Goal: Use online tool/utility

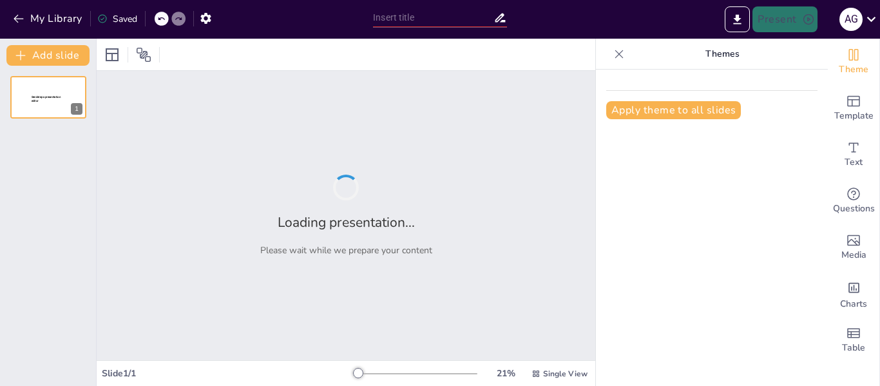
type input "Interpretación de la Realidad en la Educación Primaria"
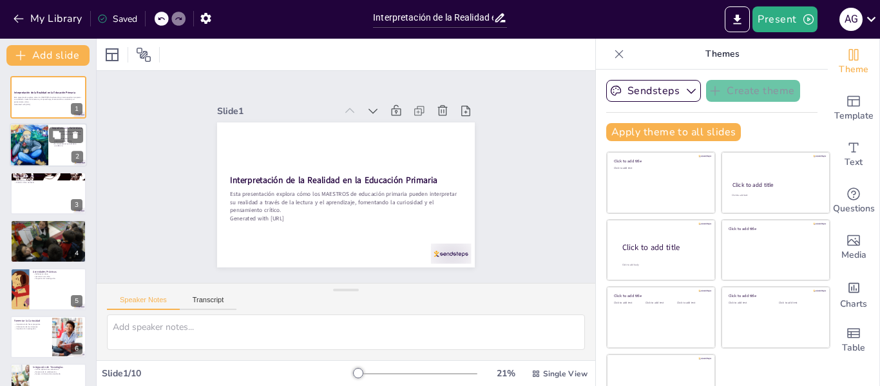
click at [42, 145] on div at bounding box center [28, 146] width 91 height 44
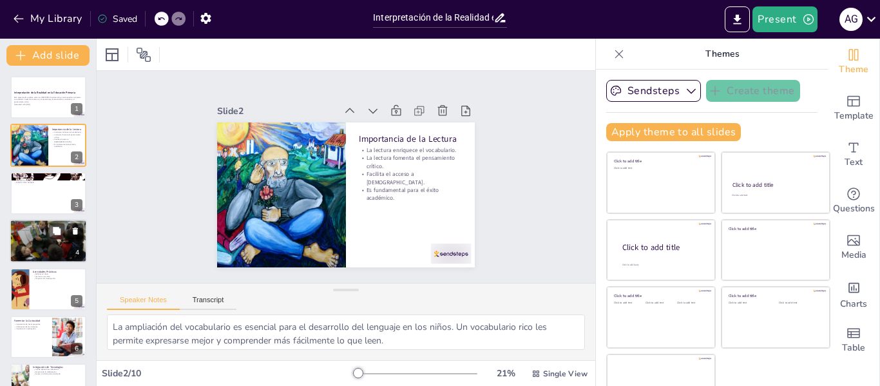
click at [47, 240] on div at bounding box center [48, 241] width 77 height 52
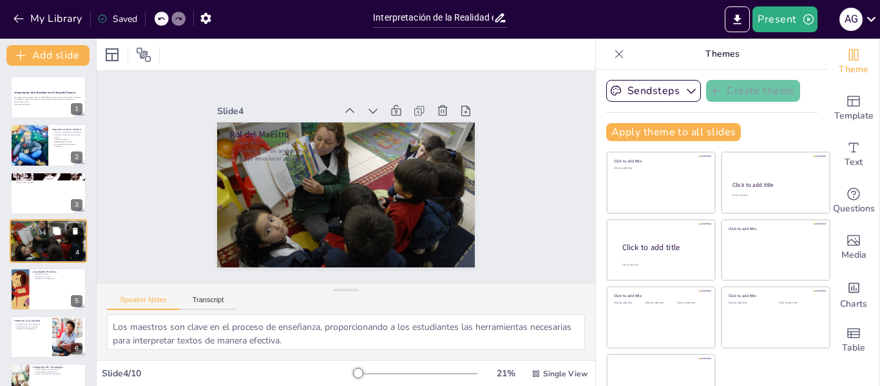
scroll to position [15, 0]
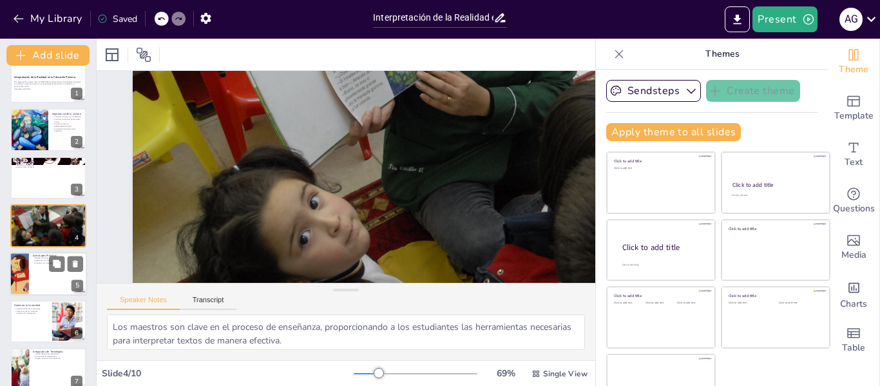
click at [43, 280] on div at bounding box center [48, 274] width 77 height 44
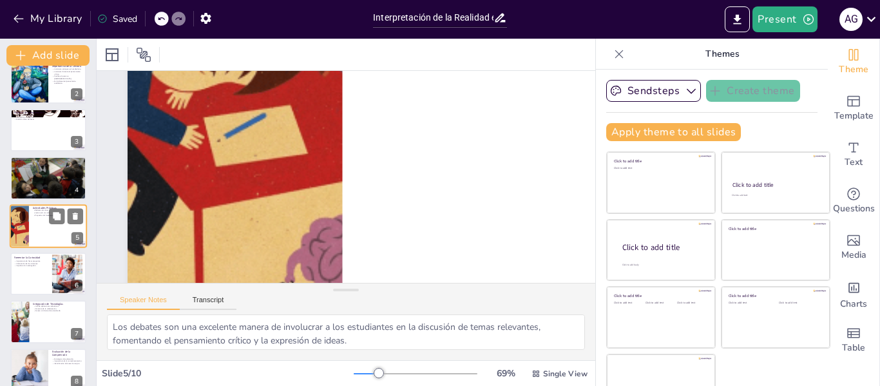
scroll to position [0, 10]
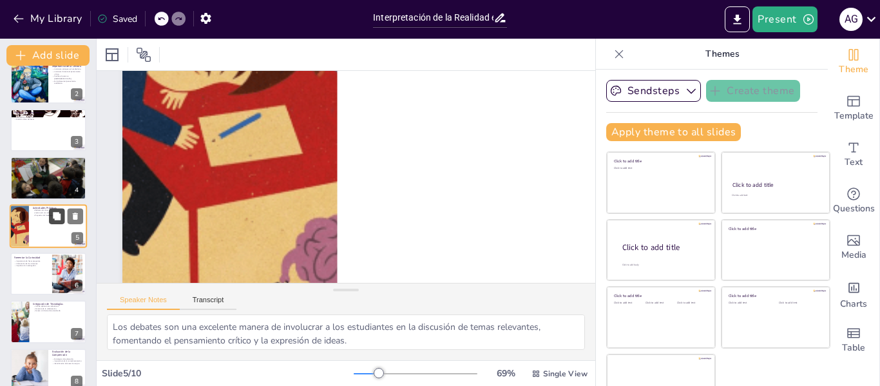
click at [52, 221] on button at bounding box center [56, 215] width 15 height 15
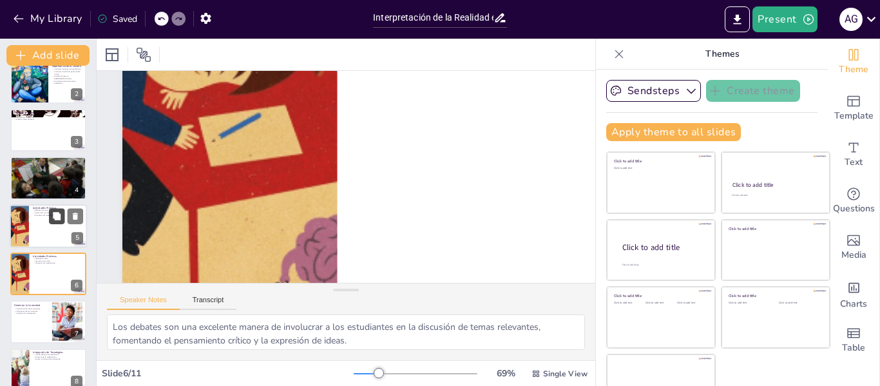
scroll to position [111, 0]
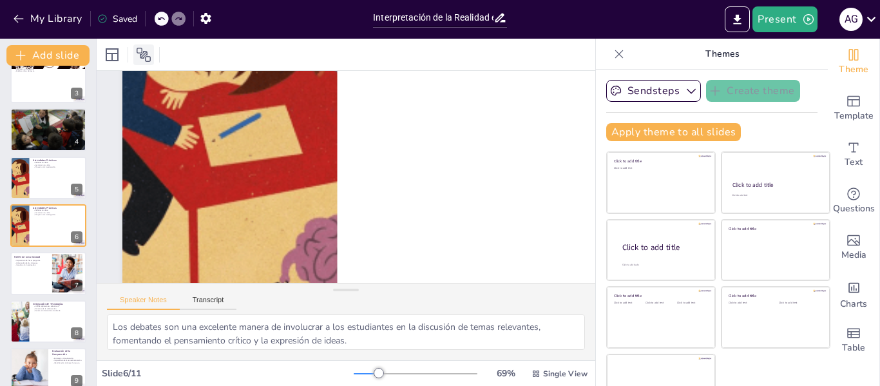
click at [143, 56] on icon at bounding box center [143, 54] width 15 height 15
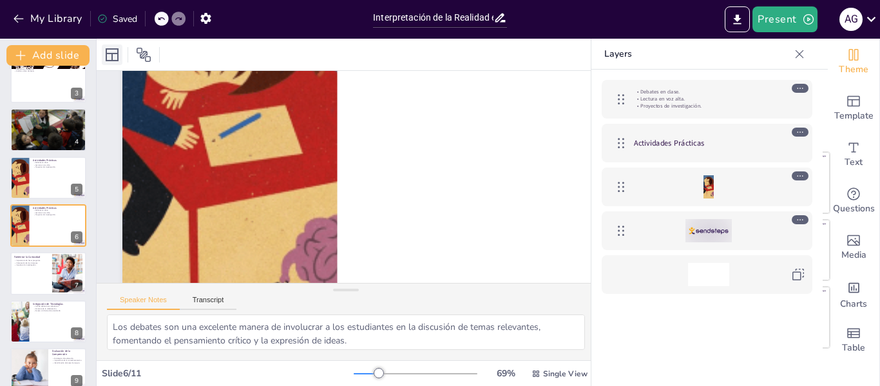
click at [114, 55] on icon at bounding box center [111, 54] width 15 height 15
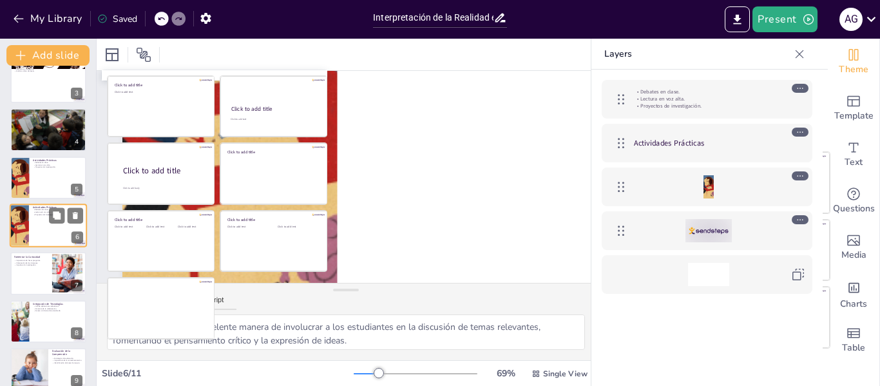
click at [46, 231] on div at bounding box center [48, 226] width 77 height 44
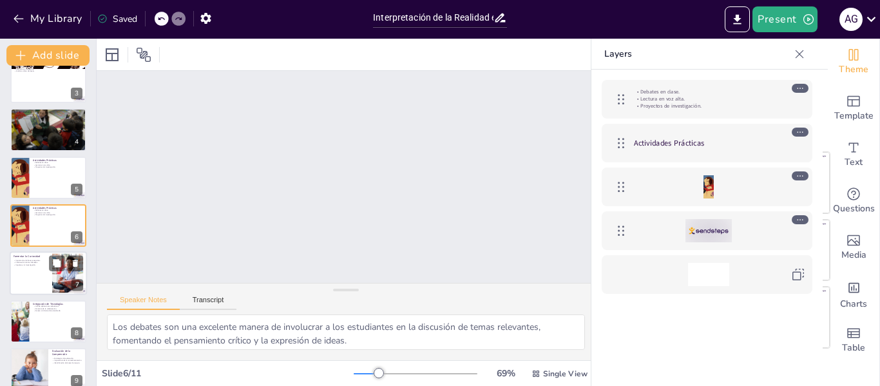
click at [23, 270] on div at bounding box center [48, 274] width 77 height 44
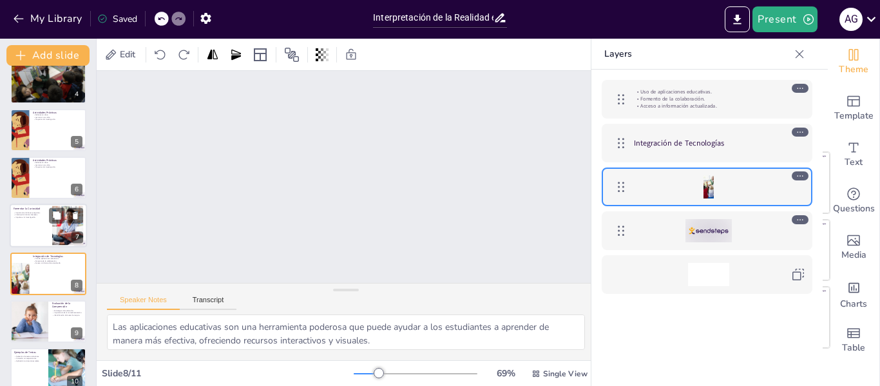
scroll to position [0, 462]
click at [796, 53] on icon at bounding box center [799, 54] width 13 height 13
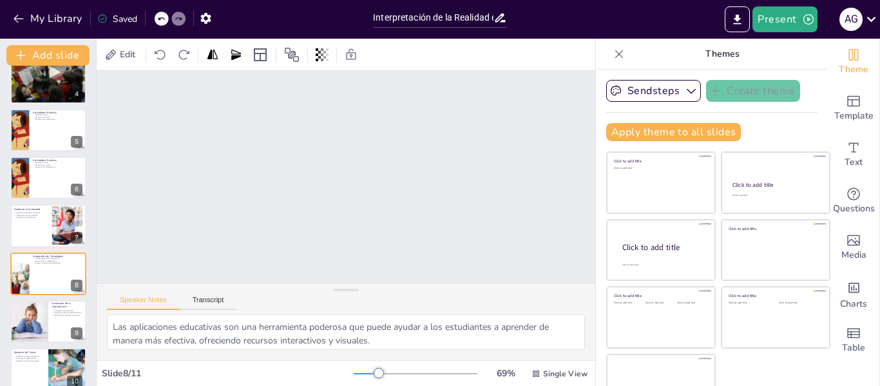
scroll to position [30, 0]
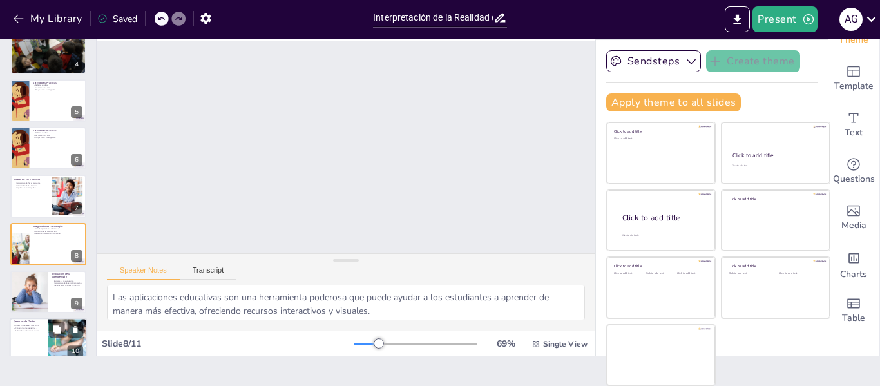
click at [54, 348] on div at bounding box center [68, 340] width 54 height 44
type textarea "La selección de textos que sean relevantes para los estudiantes es clave para m…"
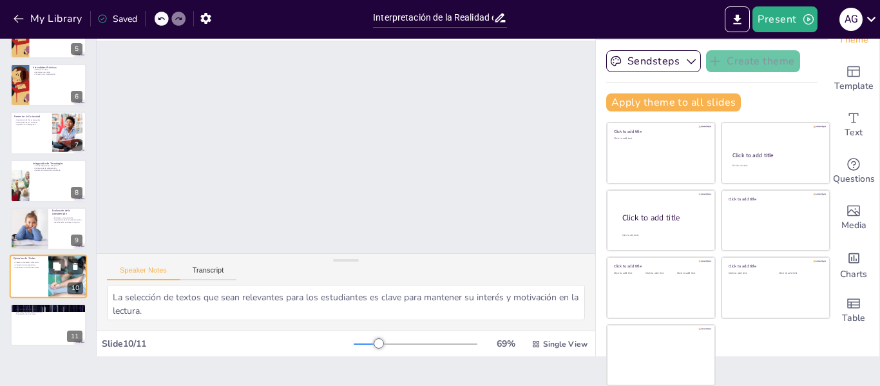
scroll to position [0, 0]
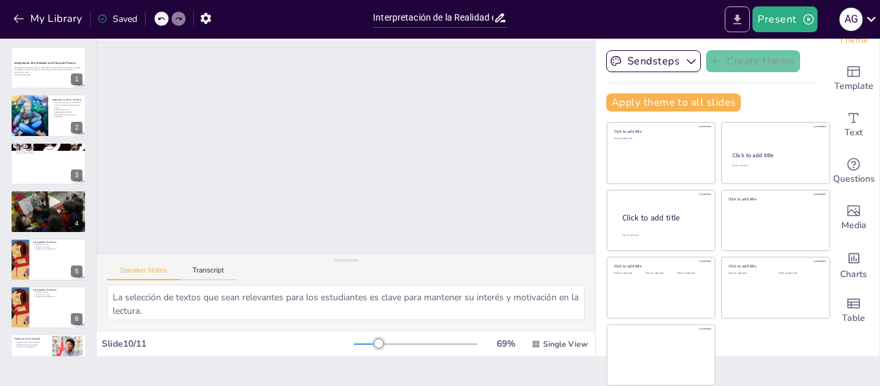
click at [734, 20] on icon "Export to PowerPoint" at bounding box center [737, 20] width 14 height 14
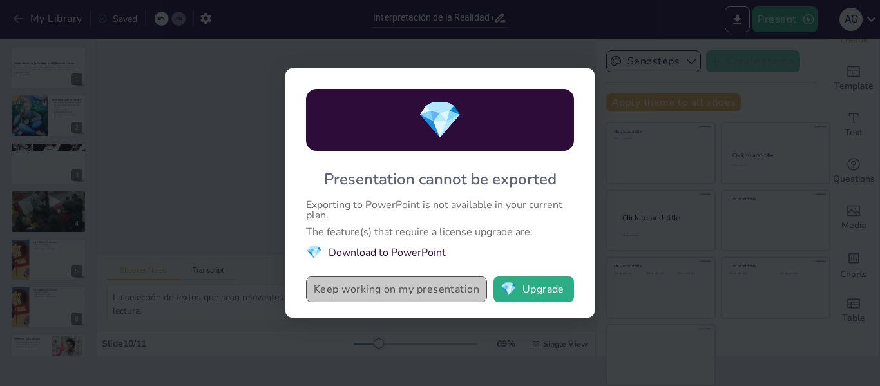
click at [423, 292] on button "Keep working on my presentation" at bounding box center [396, 289] width 181 height 26
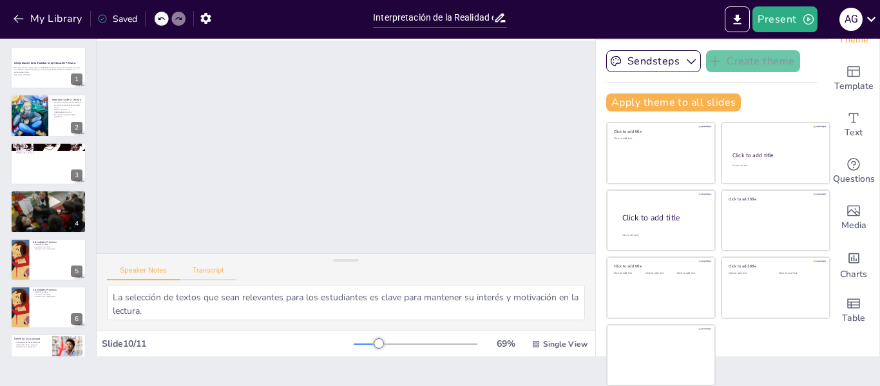
click at [215, 274] on button "Transcript" at bounding box center [208, 273] width 57 height 14
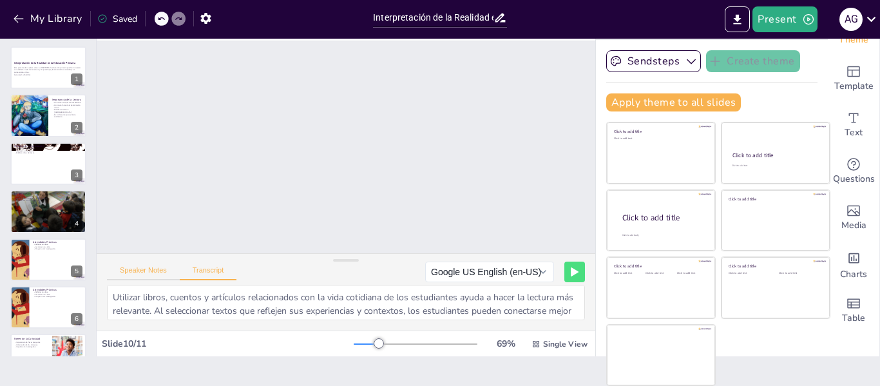
click at [153, 267] on button "Speaker Notes" at bounding box center [143, 273] width 73 height 14
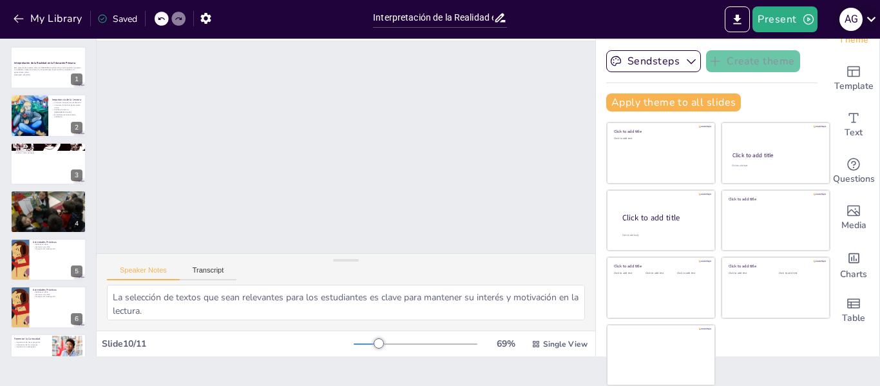
click at [862, 15] on div "A G" at bounding box center [850, 19] width 23 height 23
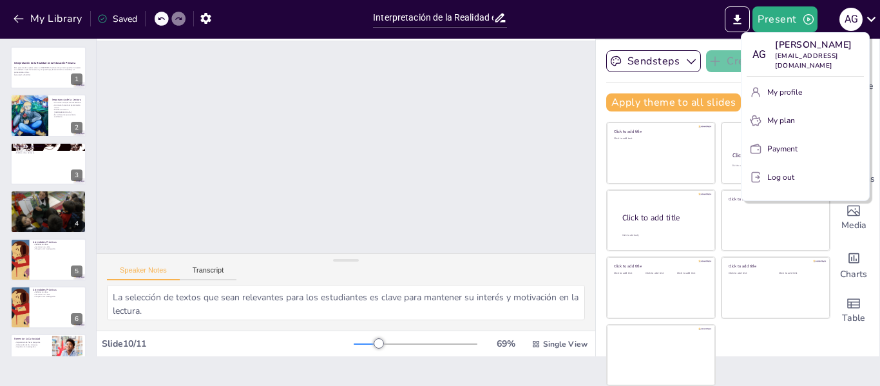
click at [46, 64] on div at bounding box center [440, 193] width 880 height 386
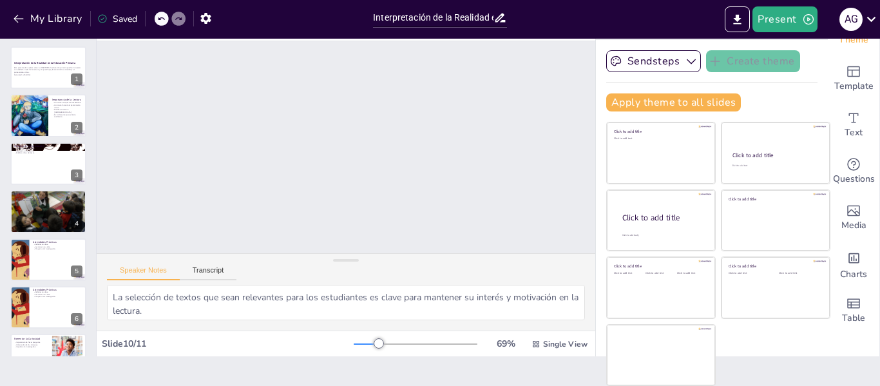
click at [46, 64] on strong "Interpretación de la Realidad en la Educación Primaria" at bounding box center [44, 63] width 61 height 3
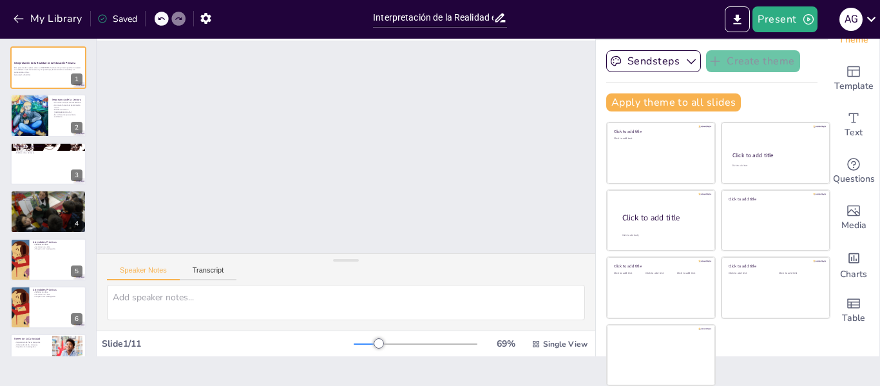
click at [46, 64] on strong "Interpretación de la Realidad en la Educación Primaria" at bounding box center [44, 63] width 61 height 3
click at [59, 54] on icon at bounding box center [56, 57] width 9 height 9
